Goal: Information Seeking & Learning: Learn about a topic

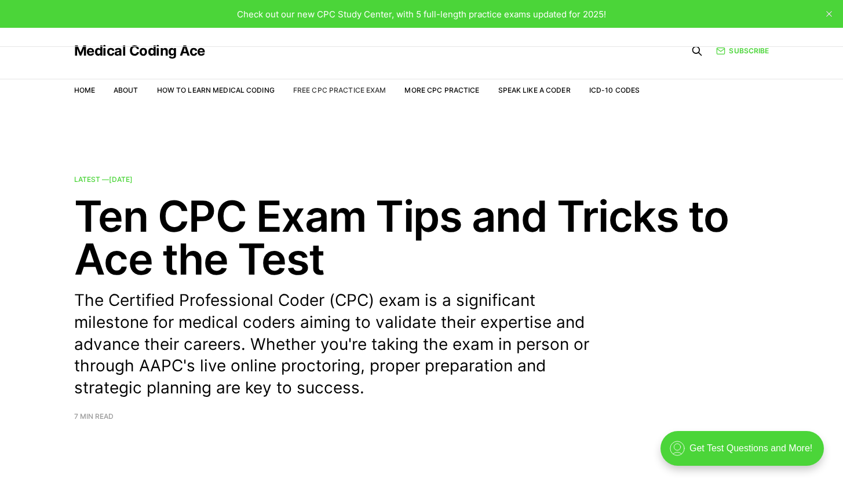
click at [331, 89] on link "Free CPC Practice Exam" at bounding box center [339, 90] width 93 height 9
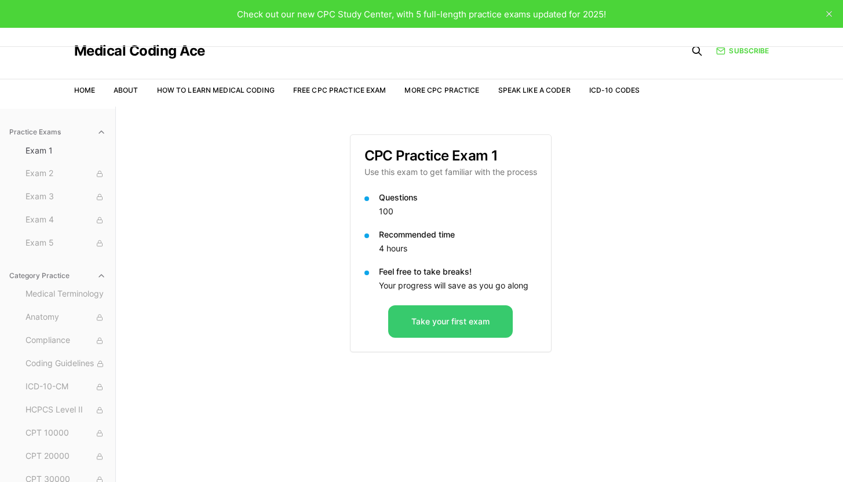
click at [455, 328] on button "Take your first exam" at bounding box center [450, 321] width 125 height 32
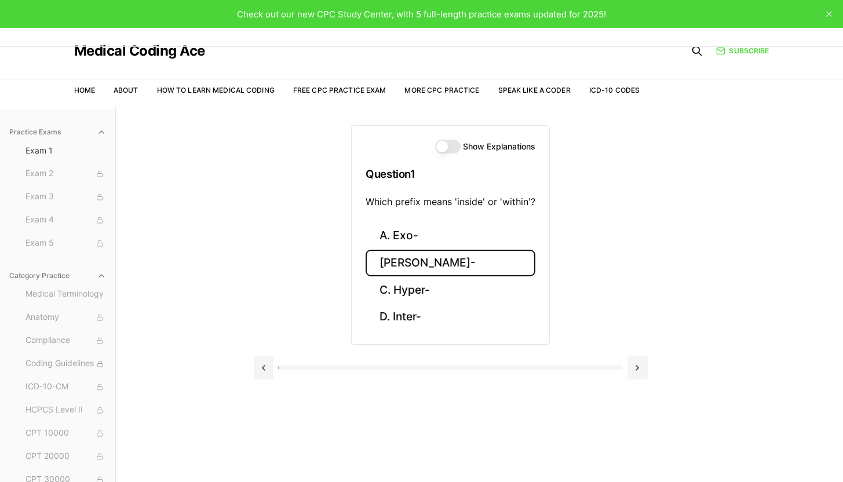
click at [398, 269] on button "[PERSON_NAME]-" at bounding box center [451, 263] width 170 height 27
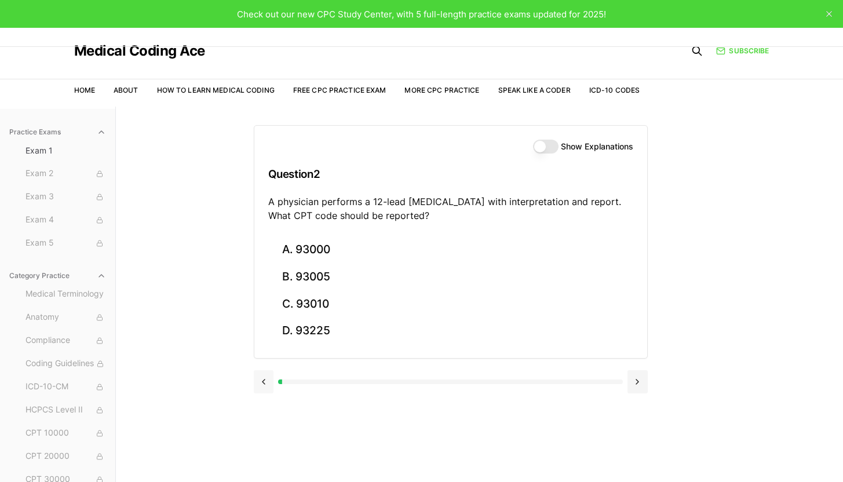
click at [269, 379] on button at bounding box center [264, 381] width 20 height 23
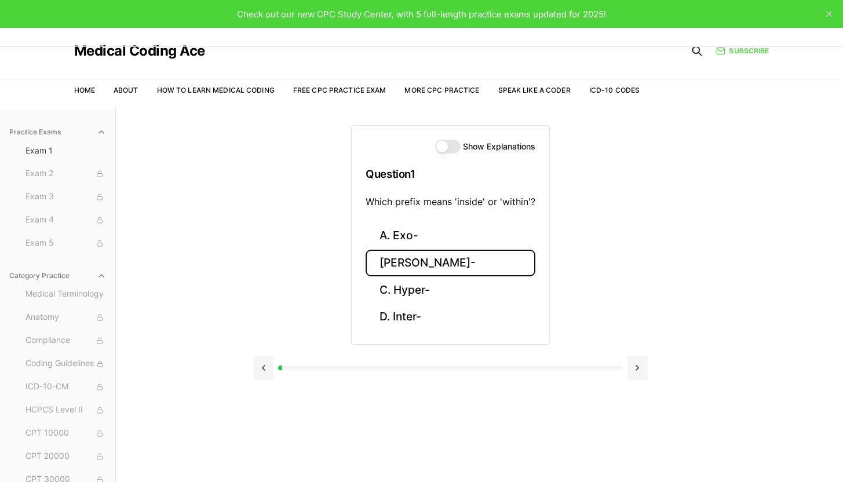
click at [451, 148] on button "Show Explanations" at bounding box center [447, 147] width 25 height 14
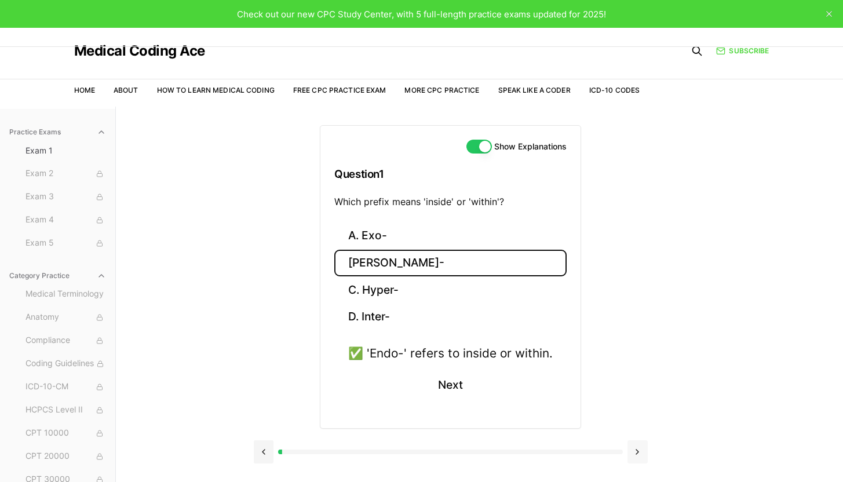
click at [640, 458] on button at bounding box center [638, 451] width 20 height 23
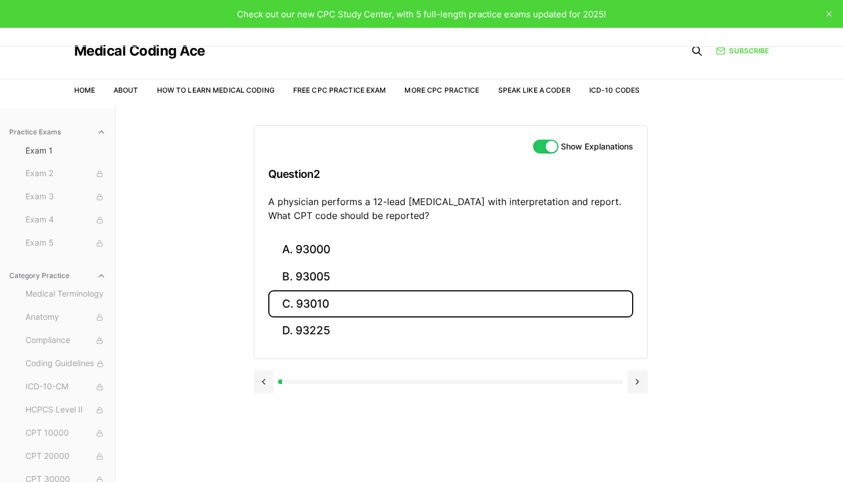
click at [304, 302] on button "C. 93010" at bounding box center [450, 303] width 365 height 27
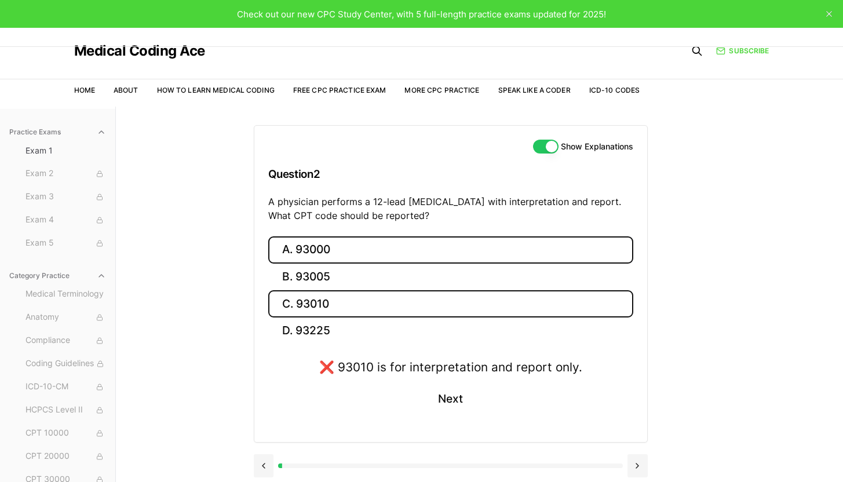
click at [406, 257] on button "A. 93000" at bounding box center [450, 249] width 365 height 27
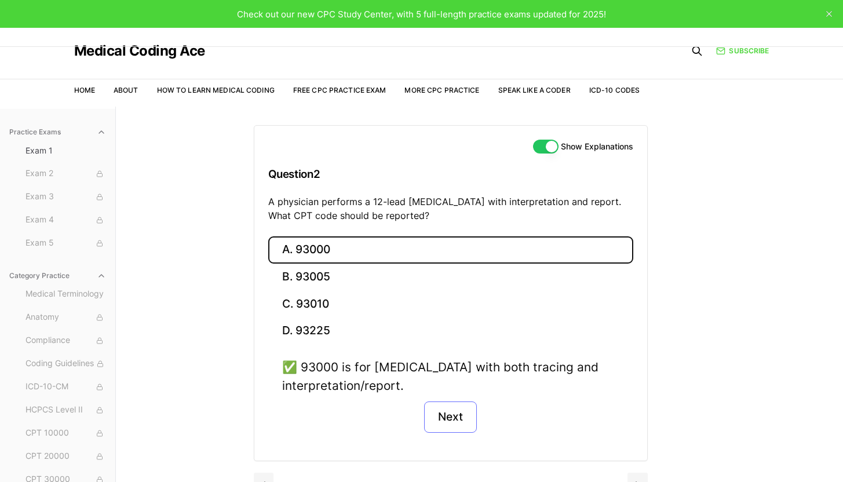
click at [450, 419] on button "Next" at bounding box center [450, 417] width 53 height 31
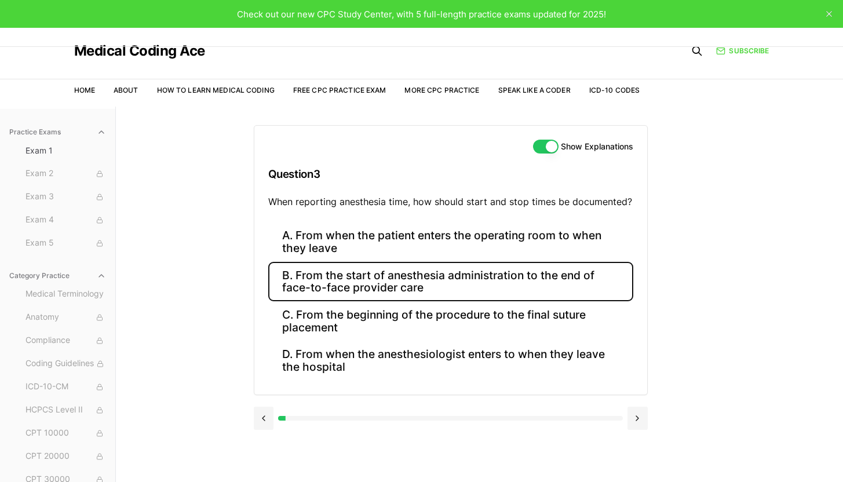
click at [329, 279] on button "B. From the start of anesthesia administration to the end of face-to-face provi…" at bounding box center [450, 281] width 365 height 39
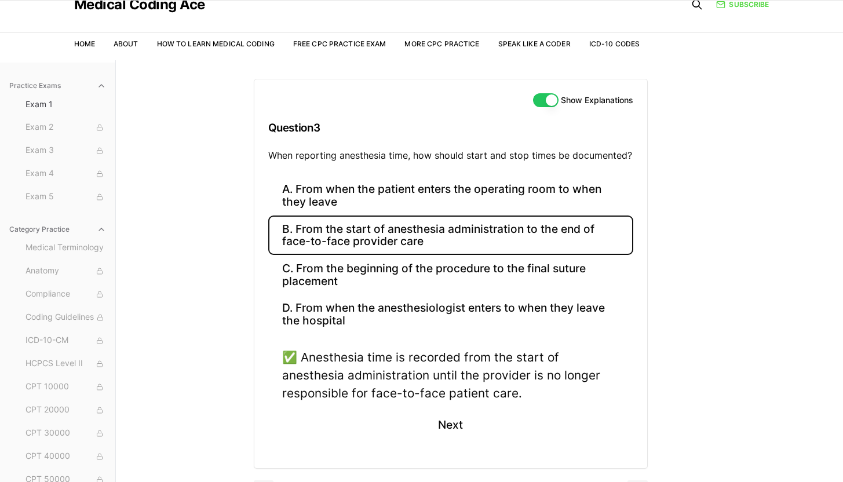
scroll to position [46, 0]
click at [447, 428] on button "Next" at bounding box center [450, 424] width 53 height 31
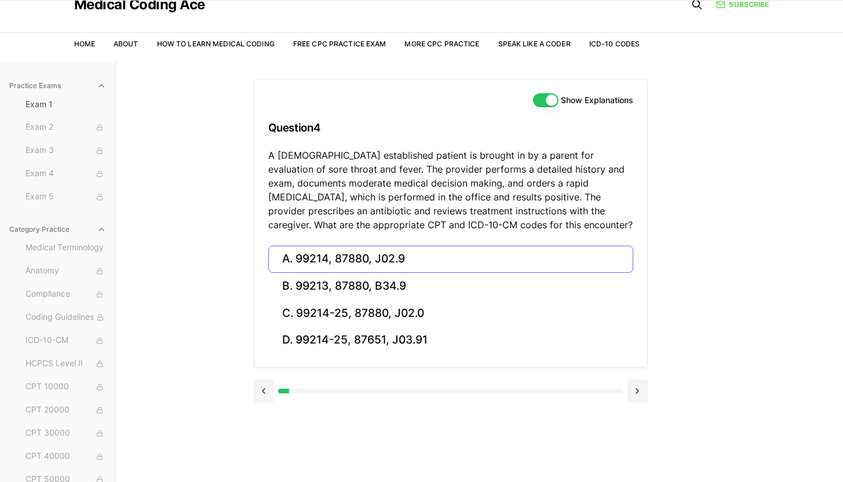
click at [439, 254] on button "A. 99214, 87880, J02.9" at bounding box center [450, 259] width 365 height 27
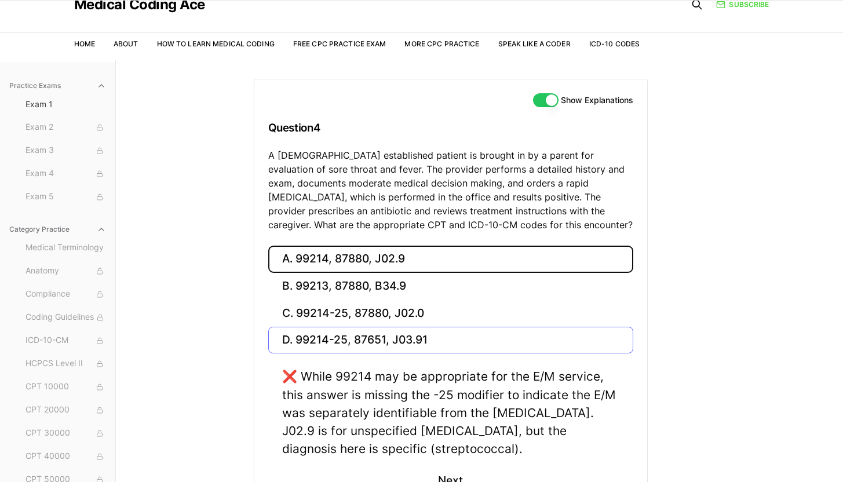
click at [268, 246] on button "A. 99214, 87880, J02.9" at bounding box center [450, 259] width 365 height 27
